Goal: Task Accomplishment & Management: Manage account settings

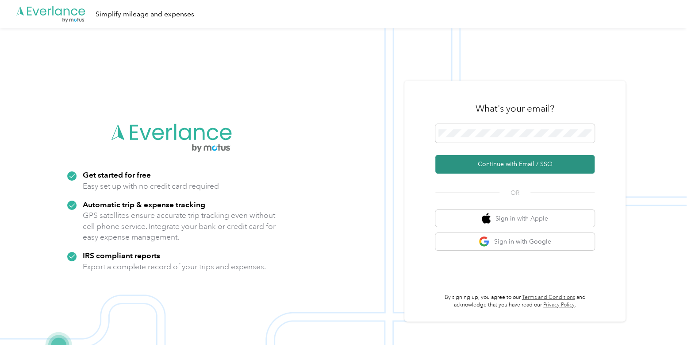
click at [500, 169] on button "Continue with Email / SSO" at bounding box center [514, 164] width 159 height 19
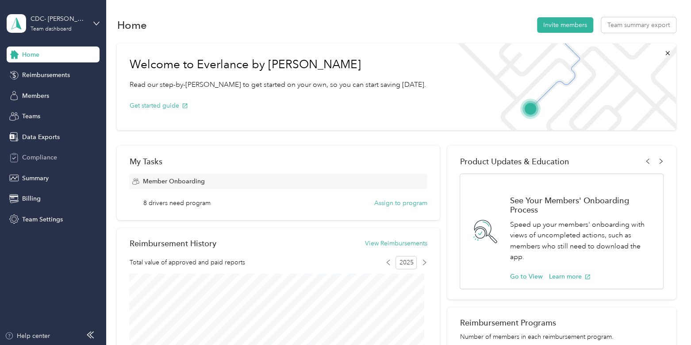
click at [48, 160] on span "Compliance" at bounding box center [39, 157] width 35 height 9
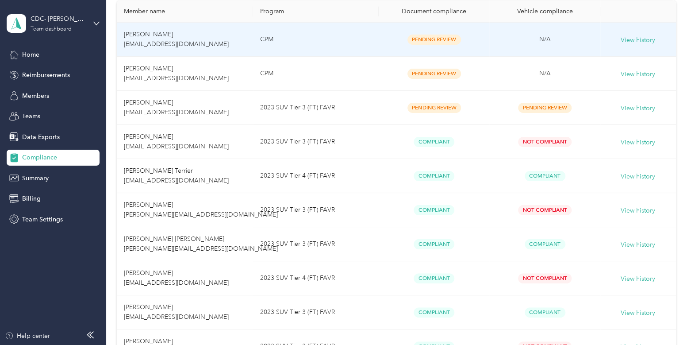
scroll to position [174, 0]
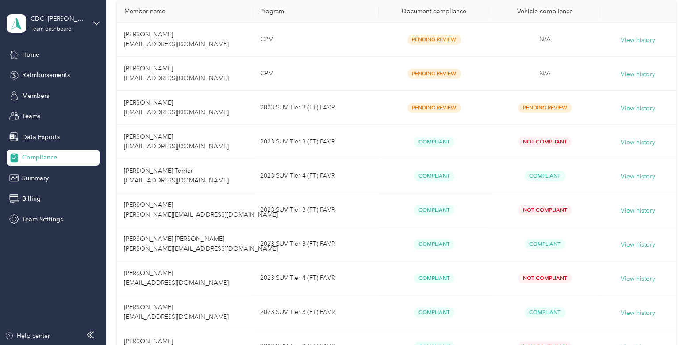
click at [40, 251] on aside "CDC- [PERSON_NAME] Team dashboard Home Reimbursements Members Teams Data Export…" at bounding box center [53, 172] width 106 height 345
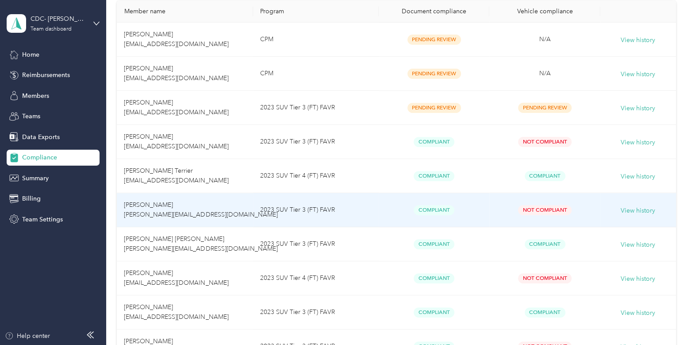
click at [225, 209] on td "[PERSON_NAME] [PERSON_NAME][EMAIL_ADDRESS][DOMAIN_NAME]" at bounding box center [185, 210] width 136 height 34
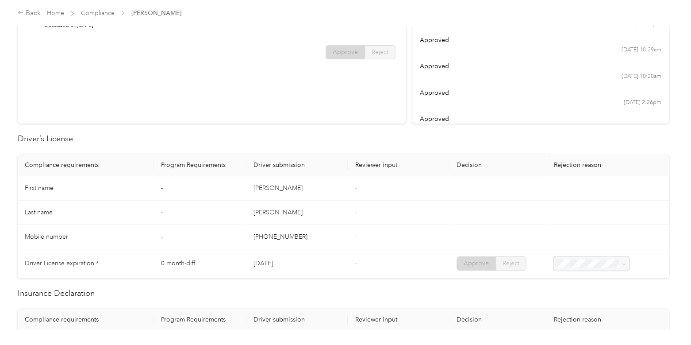
click at [57, 16] on span "Home" at bounding box center [55, 12] width 17 height 9
click at [57, 14] on link "Home" at bounding box center [55, 13] width 17 height 8
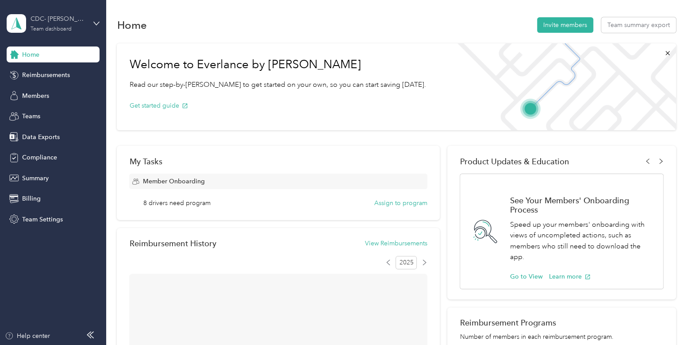
click at [64, 18] on div "CDC- [PERSON_NAME]" at bounding box center [58, 18] width 55 height 9
click at [45, 105] on div "Log out" at bounding box center [125, 110] width 224 height 15
